Goal: Check status

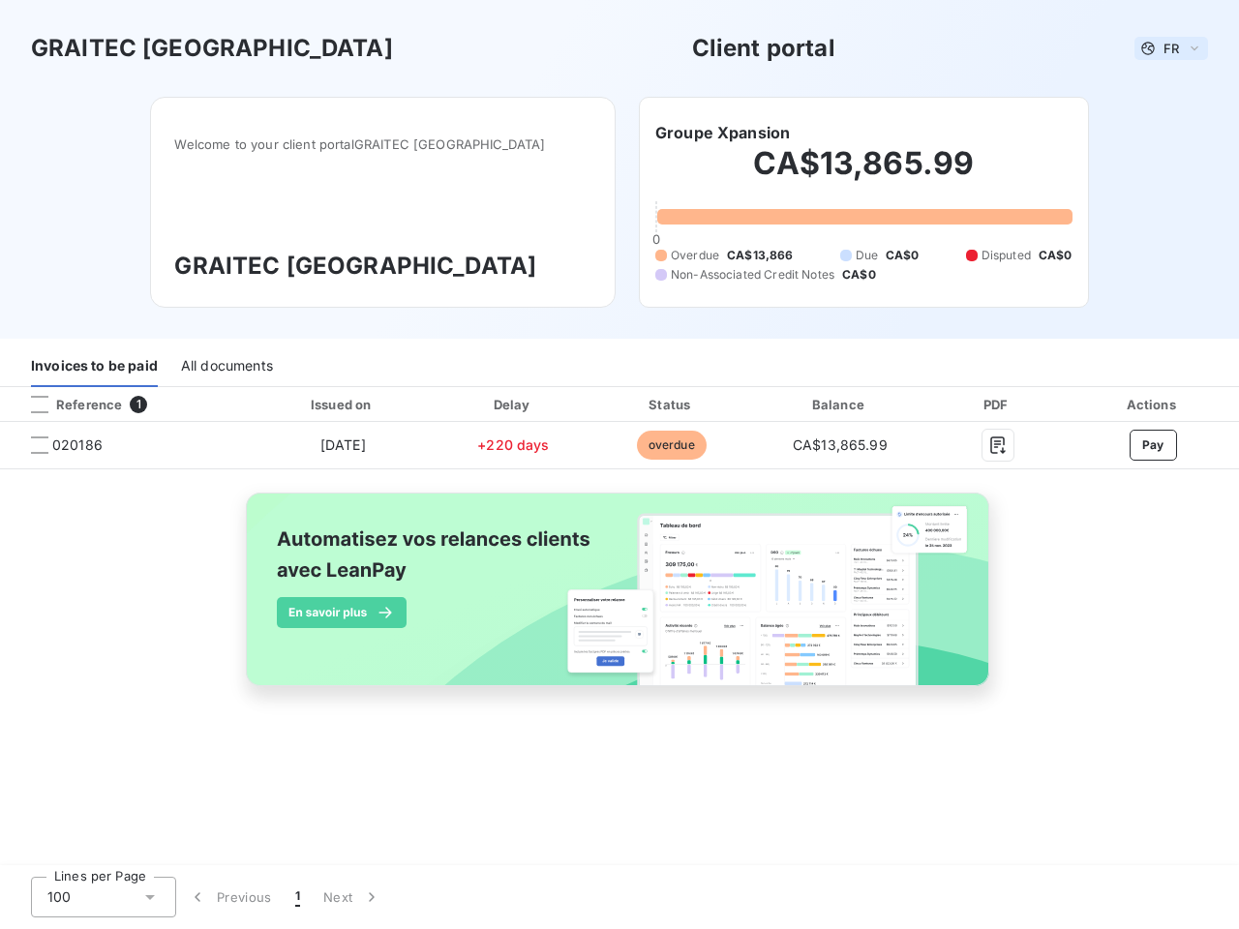
click at [1171, 48] on span "FR" at bounding box center [1170, 48] width 15 height 15
click at [722, 133] on h6 "Groupe Xpansion" at bounding box center [722, 132] width 135 height 23
click at [94, 367] on div "Invoices to be paid" at bounding box center [94, 366] width 127 height 41
click at [226, 367] on div "All documents" at bounding box center [227, 366] width 92 height 41
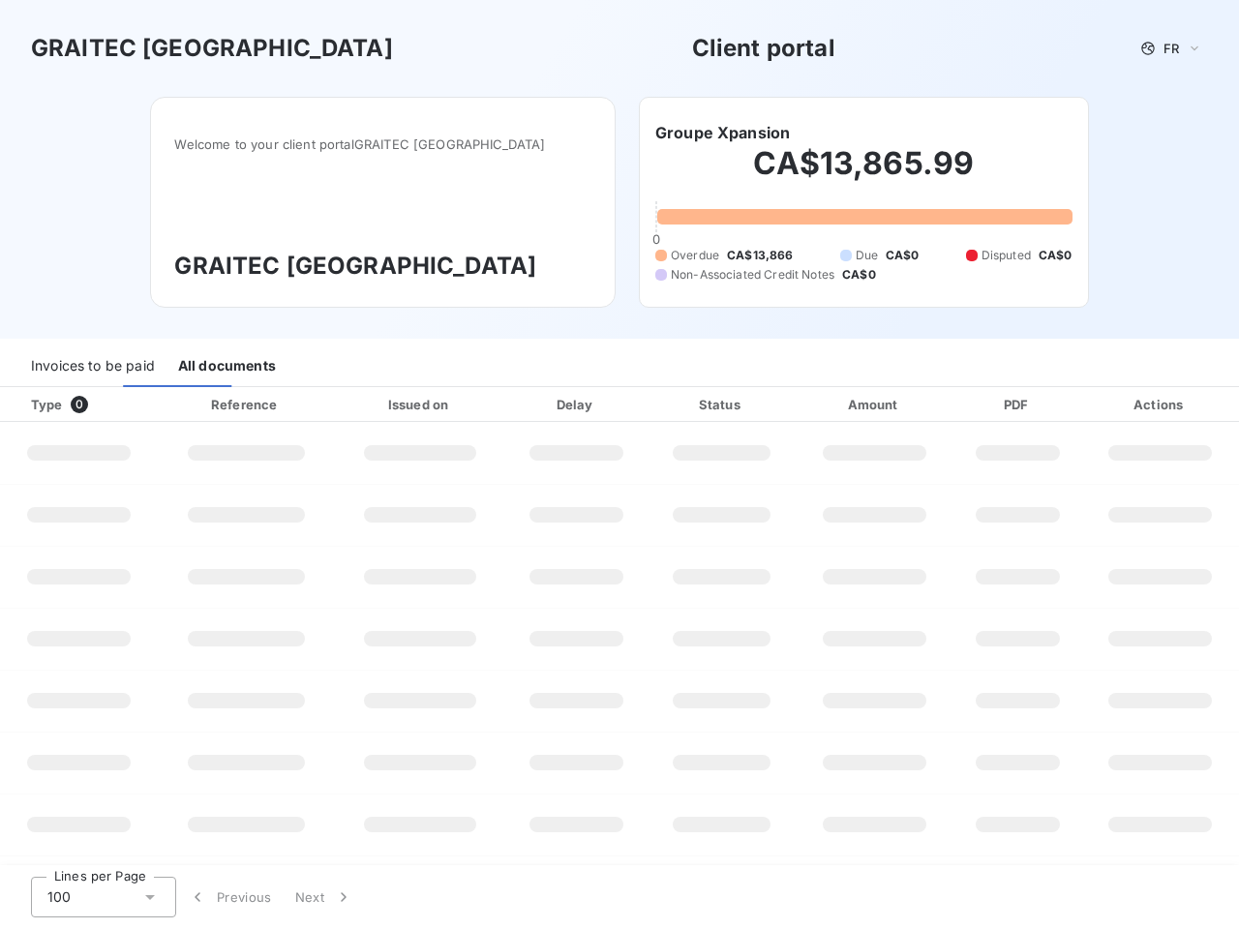
click at [124, 405] on div at bounding box center [116, 404] width 19 height 19
click at [40, 405] on div "Type 0" at bounding box center [86, 404] width 134 height 19
click at [342, 405] on div "Issued on" at bounding box center [420, 404] width 163 height 19
click at [513, 405] on div "Delay" at bounding box center [576, 404] width 135 height 19
click at [671, 405] on div "Status" at bounding box center [721, 404] width 140 height 19
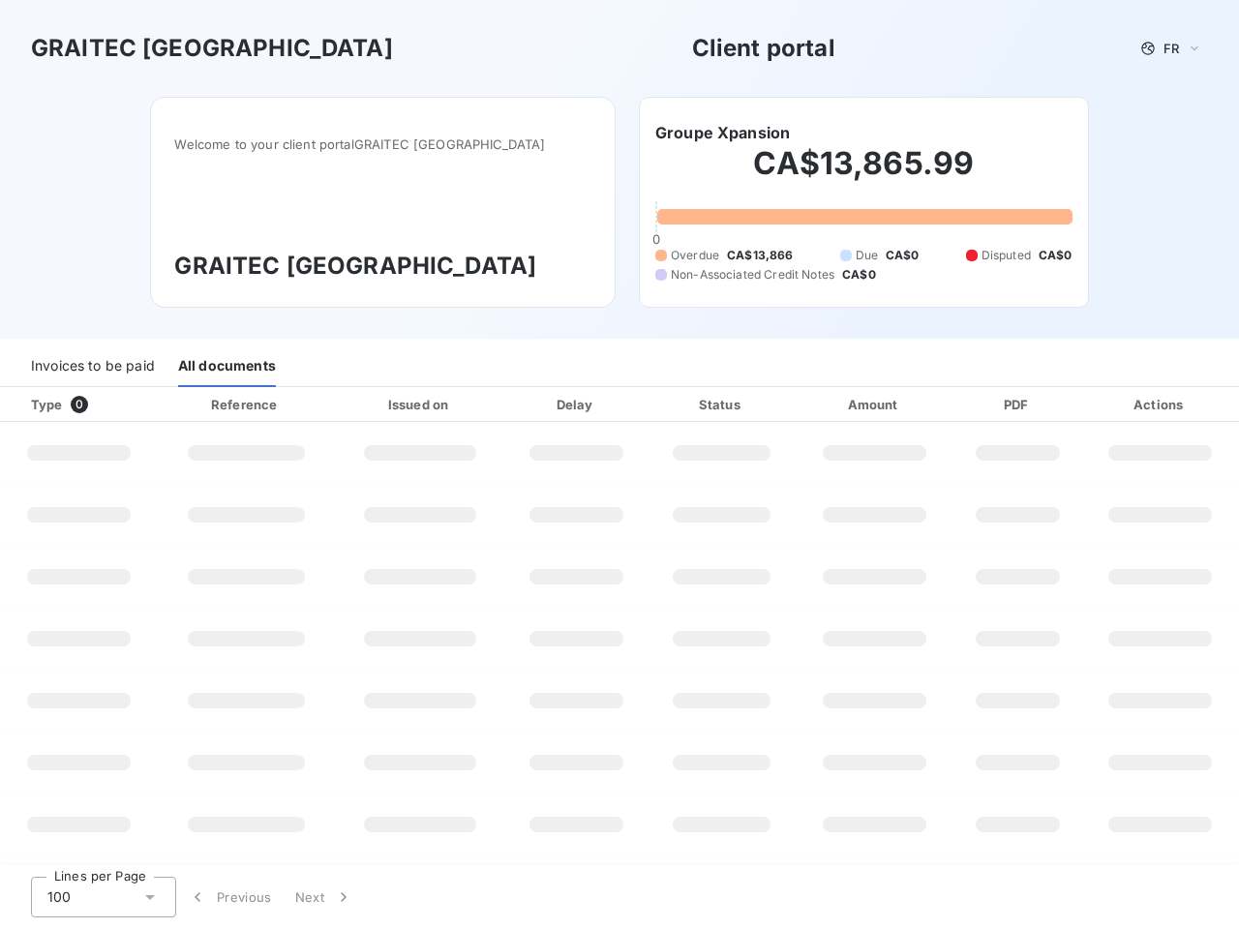
click at [840, 405] on div "Amount" at bounding box center [874, 404] width 151 height 19
